Goal: Navigation & Orientation: Find specific page/section

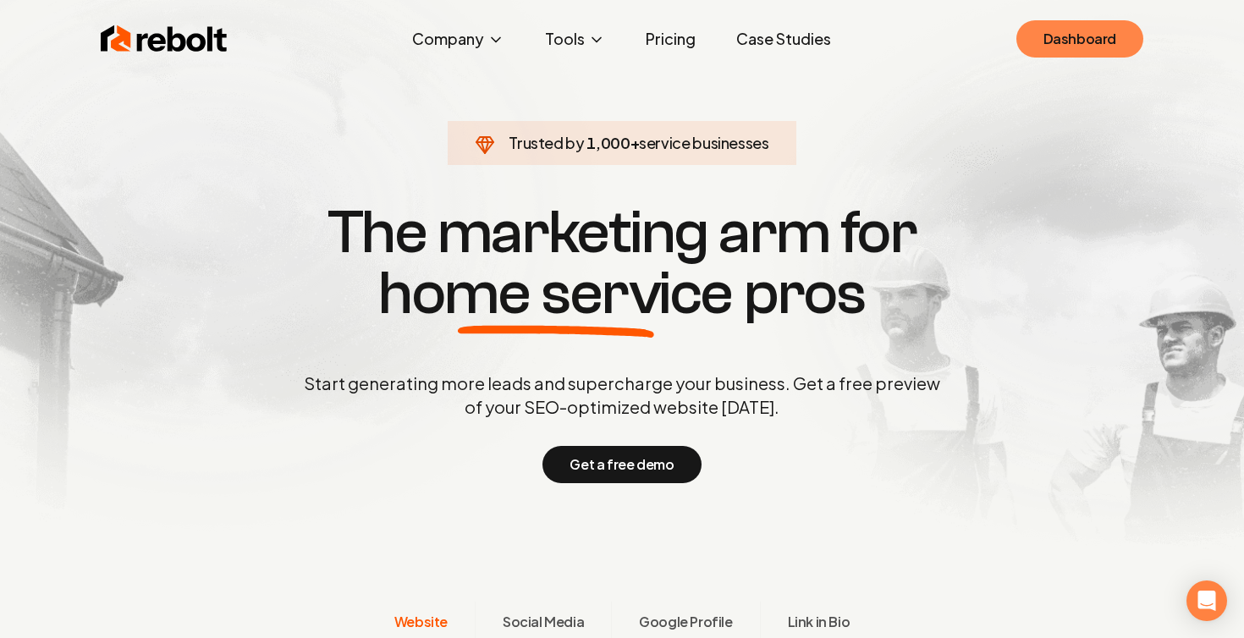
click at [1059, 52] on link "Dashboard" at bounding box center [1080, 38] width 127 height 37
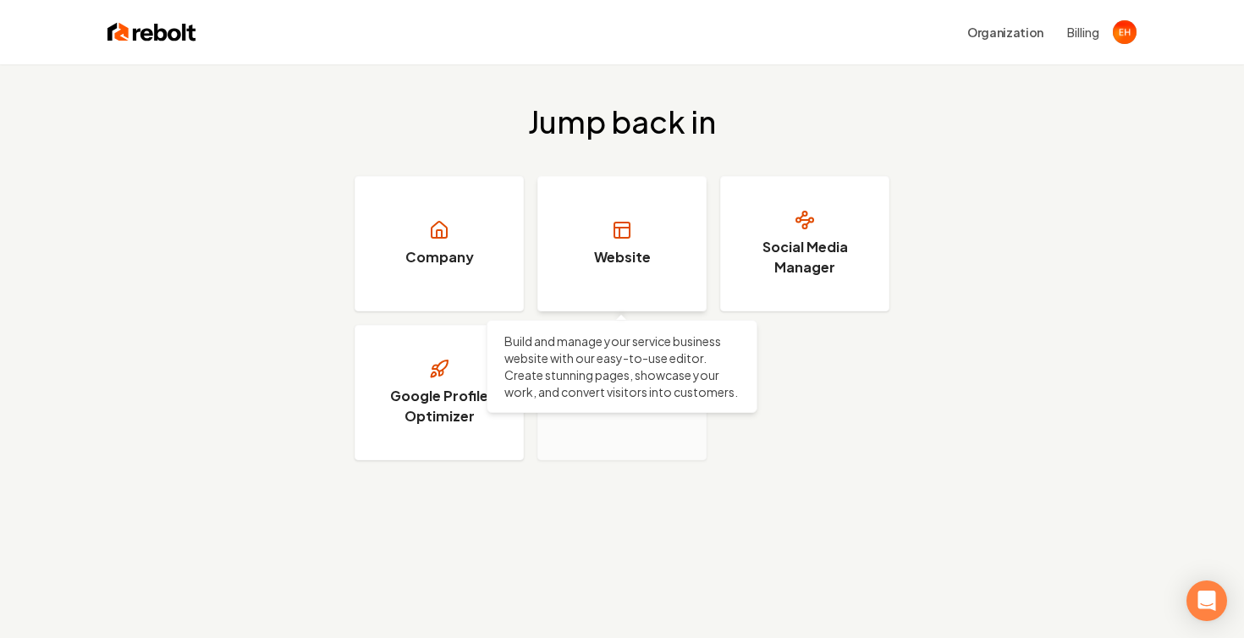
click at [638, 216] on link "Website" at bounding box center [622, 243] width 169 height 135
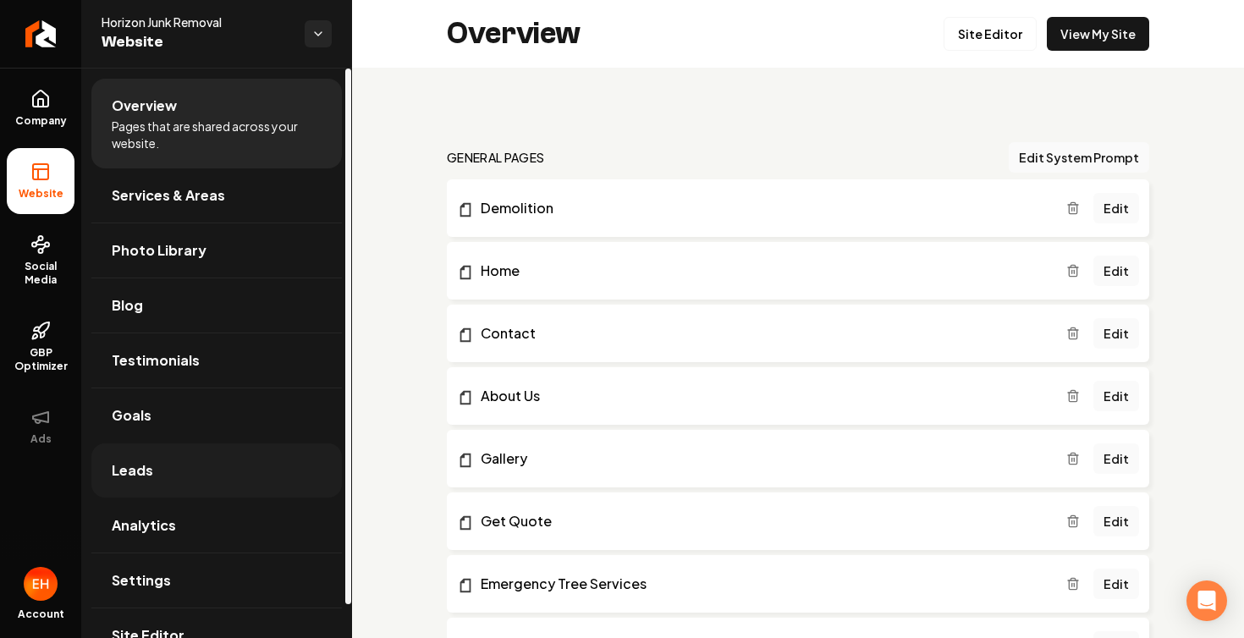
click at [142, 476] on span "Leads" at bounding box center [132, 471] width 41 height 20
